Goal: Task Accomplishment & Management: Manage account settings

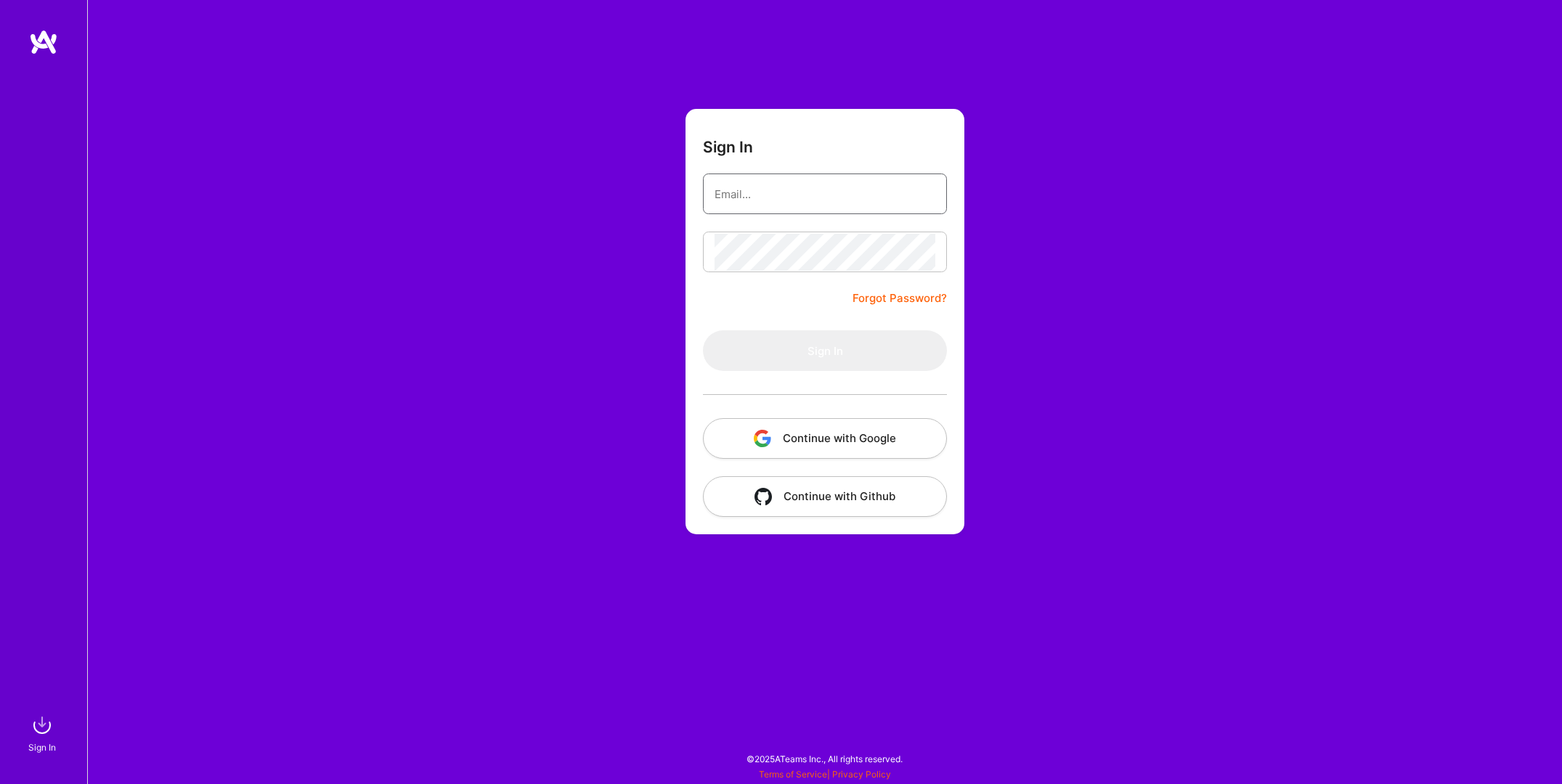
click at [764, 199] on input "email" at bounding box center [824, 194] width 221 height 37
type input "[PERSON_NAME][EMAIL_ADDRESS][PERSON_NAME][DOMAIN_NAME]"
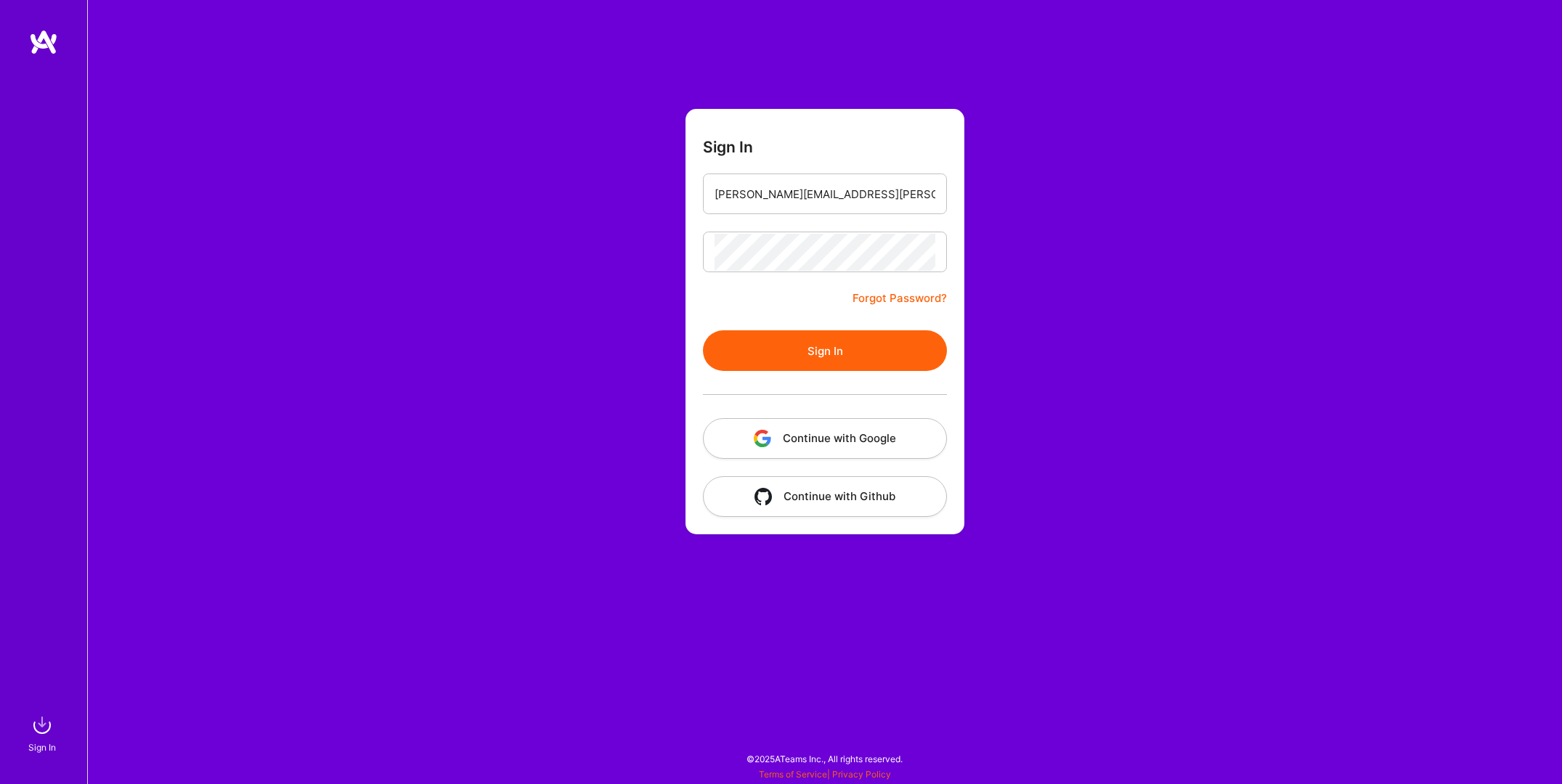
click at [822, 355] on button "Sign In" at bounding box center [824, 350] width 244 height 41
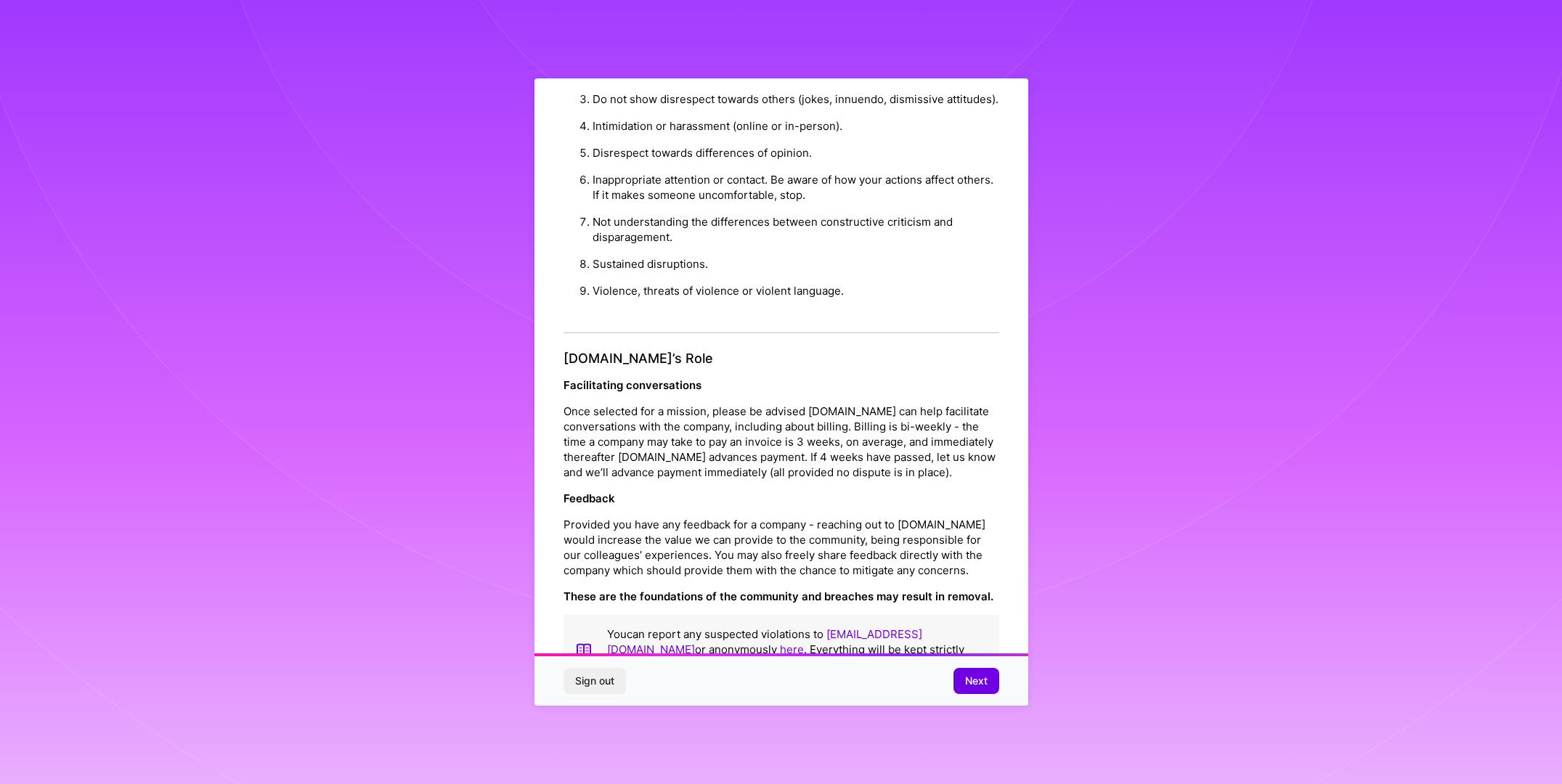
scroll to position [26, 0]
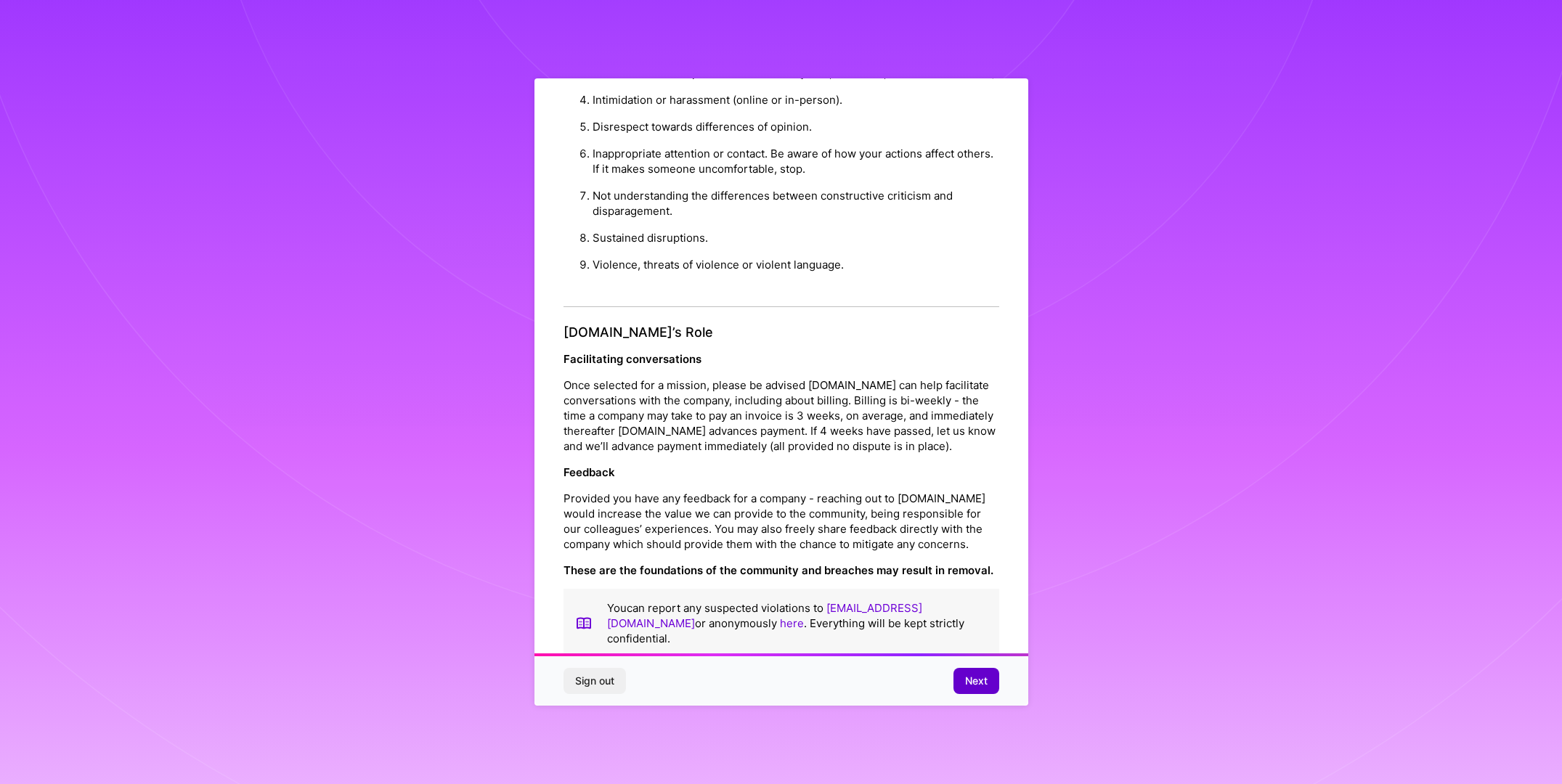
click at [967, 672] on button "Next" at bounding box center [976, 680] width 46 height 26
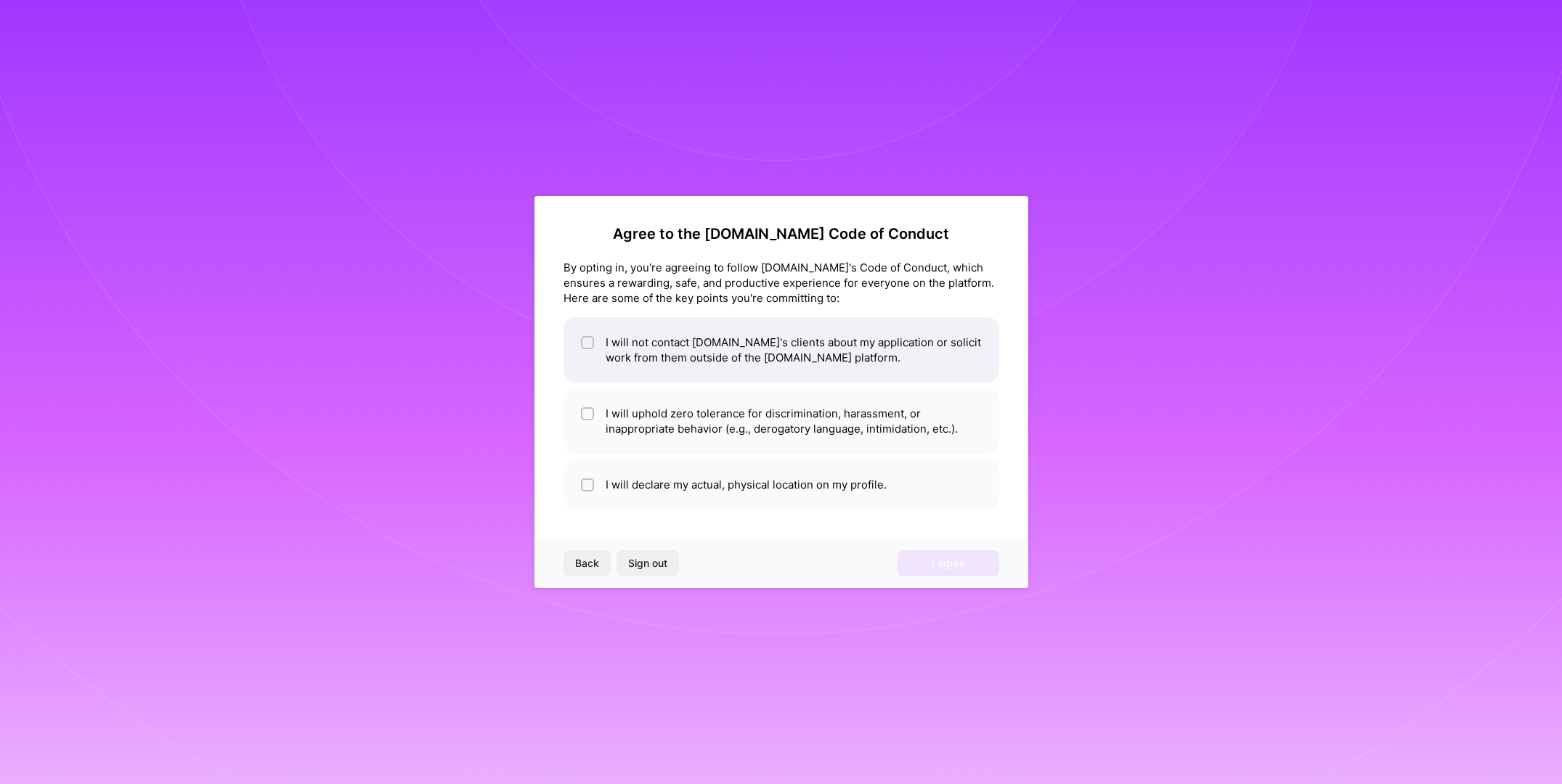
click at [590, 341] on input "checkbox" at bounding box center [589, 343] width 10 height 10
checkbox input "true"
click at [590, 411] on input "checkbox" at bounding box center [589, 414] width 10 height 10
checkbox input "true"
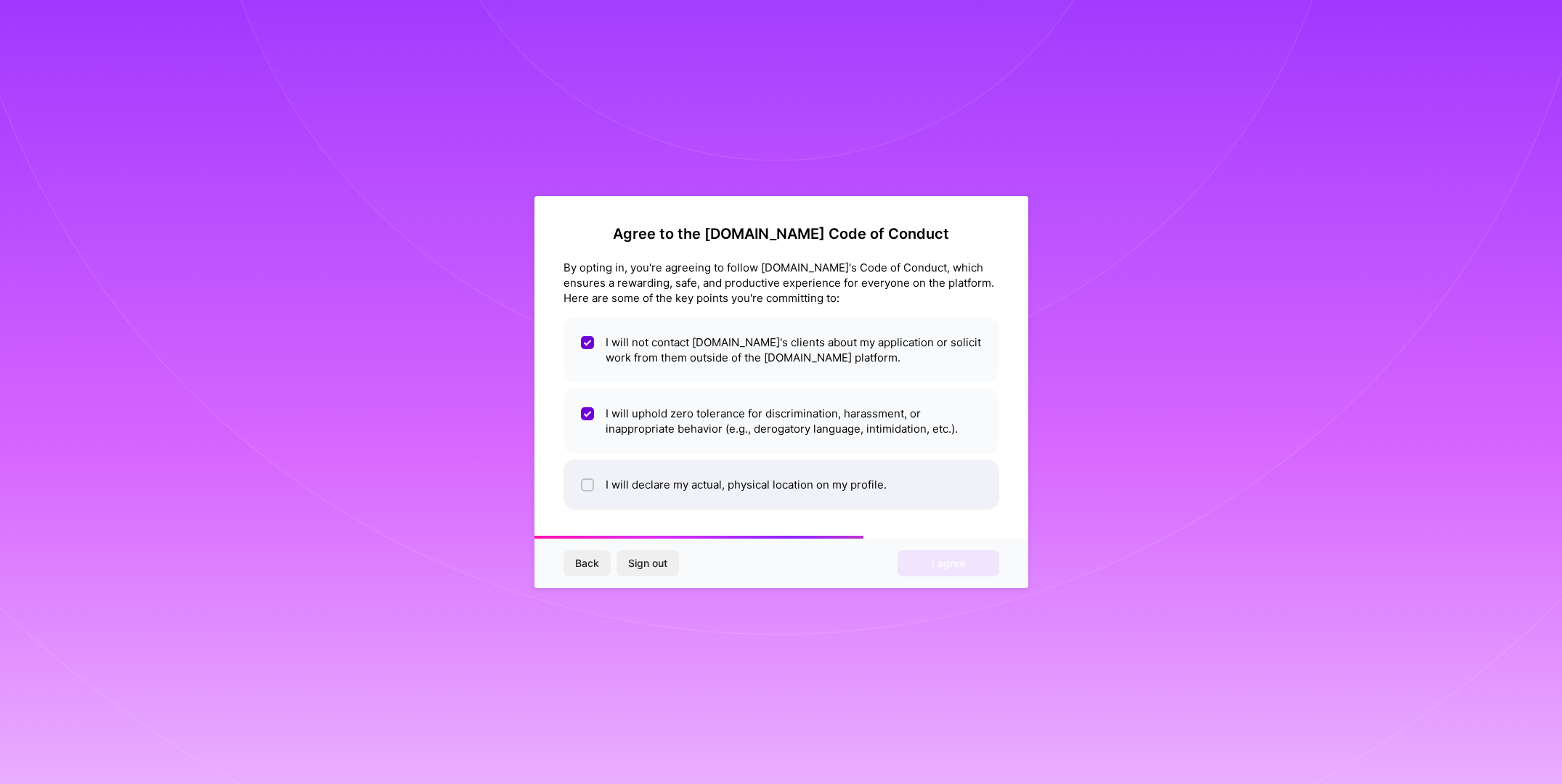
drag, startPoint x: 589, startPoint y: 480, endPoint x: 649, endPoint y: 493, distance: 61.4
click at [591, 479] on div at bounding box center [587, 484] width 13 height 13
checkbox input "true"
click at [970, 561] on button "I agree" at bounding box center [948, 563] width 102 height 26
